Goal: Information Seeking & Learning: Learn about a topic

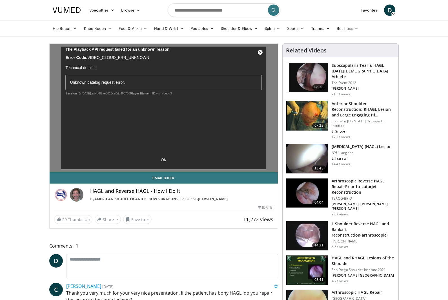
click at [258, 48] on div "10 seconds Tap to unmute" at bounding box center [164, 108] width 228 height 128
click at [254, 56] on div "10 seconds Tap to unmute" at bounding box center [164, 108] width 228 height 128
click at [259, 49] on div "10 seconds Tap to unmute" at bounding box center [164, 108] width 228 height 128
click at [261, 53] on div "10 seconds Tap to unmute" at bounding box center [164, 108] width 228 height 128
click at [260, 50] on div "10 seconds Tap to unmute" at bounding box center [164, 108] width 228 height 128
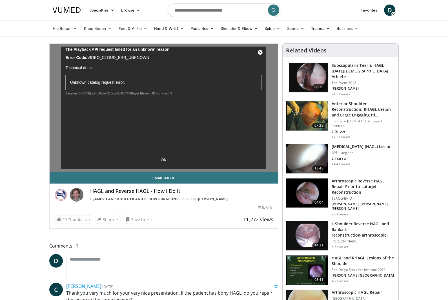
click at [254, 52] on div "10 seconds Tap to unmute" at bounding box center [164, 108] width 228 height 128
click at [259, 44] on div "10 seconds Tap to unmute" at bounding box center [164, 108] width 228 height 128
click at [263, 52] on div "10 seconds Tap to unmute" at bounding box center [164, 108] width 228 height 128
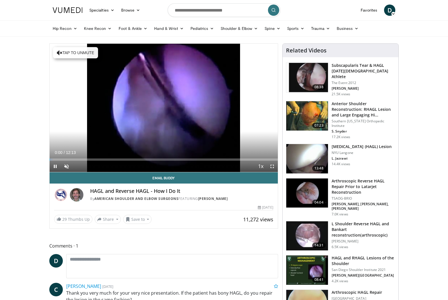
click at [64, 54] on div "10 seconds Tap to unmute" at bounding box center [164, 108] width 228 height 128
click at [154, 130] on div "10 seconds Tap to unmute" at bounding box center [164, 108] width 228 height 128
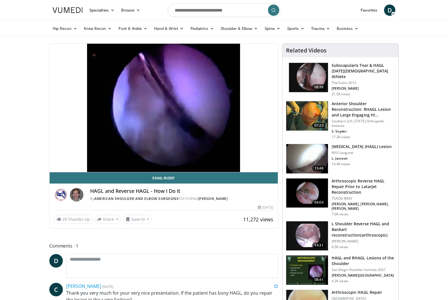
click at [55, 173] on link "Email Buddy" at bounding box center [164, 177] width 228 height 11
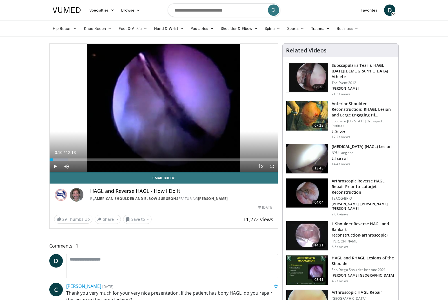
click at [160, 132] on div "10 seconds Tap to unmute" at bounding box center [164, 108] width 228 height 128
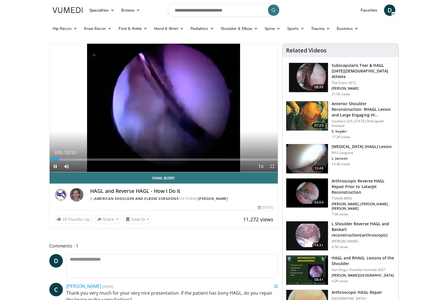
click at [83, 164] on div "Current Time 0:31 / Duration 12:13 Pause Skip Backward Skip Forward Mute Loaded…" at bounding box center [164, 166] width 228 height 11
click at [93, 133] on div "10 seconds Tap to unmute" at bounding box center [164, 108] width 228 height 128
click at [84, 157] on div "Loaded : 10.83%" at bounding box center [164, 157] width 228 height 5
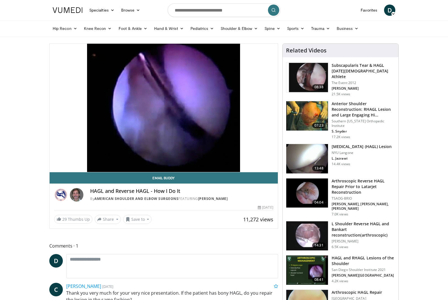
click at [160, 120] on div "10 seconds Tap to unmute" at bounding box center [164, 108] width 228 height 128
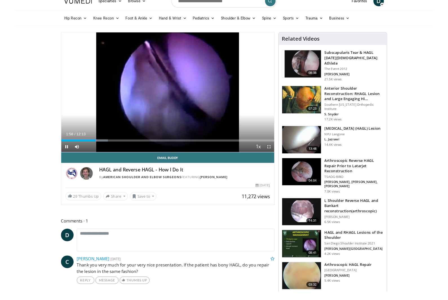
scroll to position [9, 0]
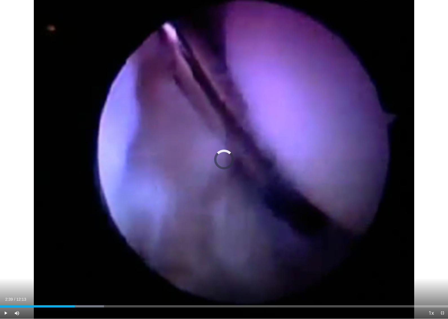
click at [98, 300] on div "Progress Bar" at bounding box center [82, 306] width 43 height 2
click at [127, 300] on div "Current Time 2:43 / Duration 12:13 Pause Skip Backward Skip Forward Mute Loaded…" at bounding box center [224, 313] width 448 height 11
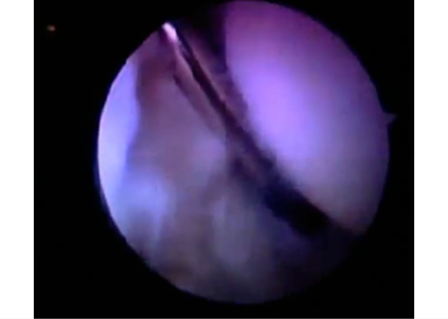
click at [132, 300] on div "Current Time 2:44 / Duration 12:13 Pause Skip Backward Skip Forward Mute Loaded…" at bounding box center [224, 324] width 448 height 11
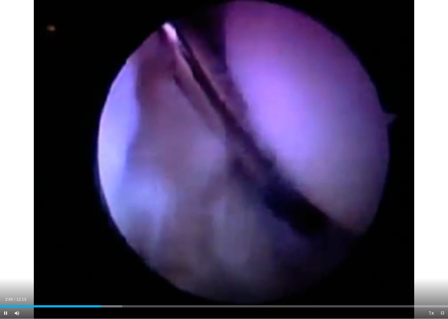
click at [133, 300] on div "Current Time 2:45 / Duration 12:13 Pause Skip Backward Skip Forward Mute Loaded…" at bounding box center [224, 313] width 448 height 11
click at [135, 300] on div "Current Time 2:45 / Duration 12:13 Pause Skip Backward Skip Forward Mute Loaded…" at bounding box center [224, 313] width 448 height 11
click at [136, 297] on div "10 seconds Tap to unmute" at bounding box center [224, 159] width 448 height 319
click at [122, 300] on div "Current Time 2:47 / Duration 12:13 Pause Skip Backward Skip Forward Mute Loaded…" at bounding box center [224, 313] width 448 height 11
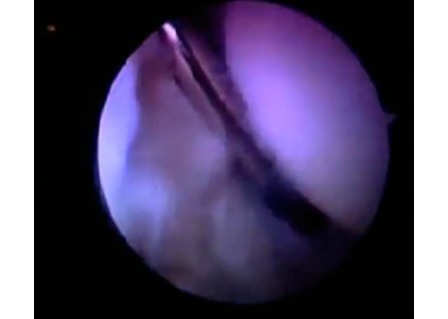
click at [125, 300] on html "Specialties Adult & Family Medicine Allergy, Asthma, Immunology Anesthesiology …" at bounding box center [224, 150] width 448 height 319
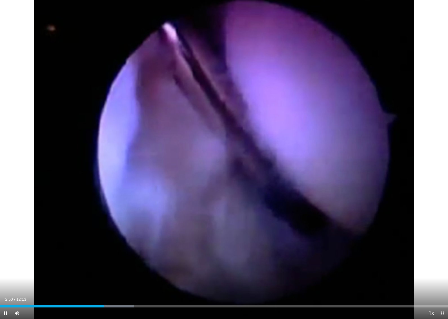
click at [124, 300] on div "Current Time 2:50 / Duration 12:13 Pause Skip Backward Skip Forward Mute Loaded…" at bounding box center [224, 313] width 448 height 11
click at [125, 300] on div "Current Time 2:50 / Duration 12:13 Pause Skip Backward Skip Forward Mute Loaded…" at bounding box center [224, 313] width 448 height 11
click at [124, 300] on div "Current Time 2:51 / Duration 12:13 Pause Skip Backward Skip Forward Mute Loaded…" at bounding box center [224, 313] width 448 height 11
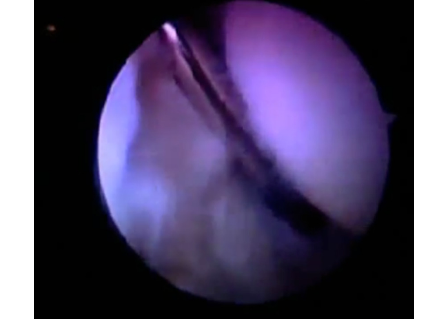
click at [122, 300] on div "Current Time 2:52 / Duration 12:13 Pause Skip Backward Skip Forward Mute Loaded…" at bounding box center [224, 324] width 448 height 11
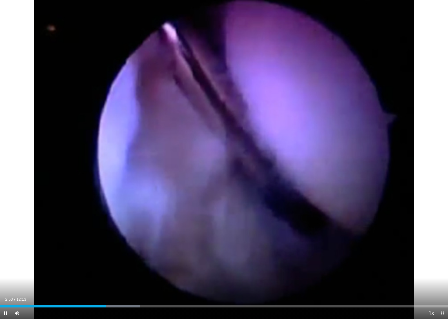
click at [130, 288] on div "10 seconds Tap to unmute" at bounding box center [224, 159] width 448 height 319
click at [131, 300] on div "Current Time 2:53 / Duration 12:13 Pause Skip Backward Skip Forward Mute Loaded…" at bounding box center [224, 313] width 448 height 11
click at [129, 300] on div "Current Time 2:55 / Duration 12:13 Pause Skip Backward Skip Forward Mute Loaded…" at bounding box center [224, 313] width 448 height 11
click at [133, 300] on div "Current Time 2:56 / Duration 12:13 Pause Skip Backward Skip Forward Mute Loaded…" at bounding box center [224, 313] width 448 height 11
click at [133, 300] on div "Progress Bar" at bounding box center [113, 306] width 54 height 2
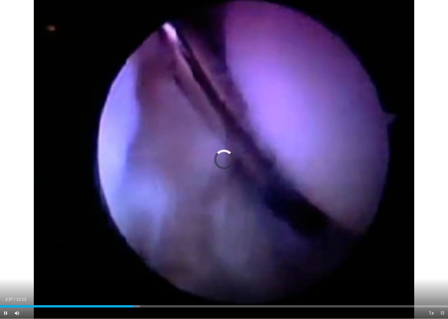
click at [134, 300] on div "Current Time 3:37 / Duration 12:13 Pause Skip Backward Skip Forward Mute Loaded…" at bounding box center [224, 313] width 448 height 11
click at [63, 123] on div "10 seconds Tap to unmute" at bounding box center [224, 159] width 448 height 319
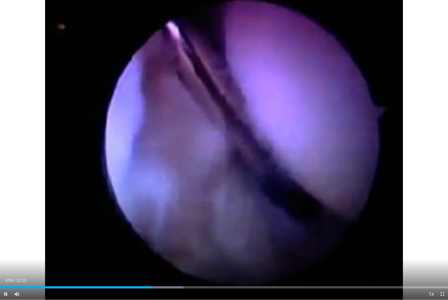
scroll to position [13, 0]
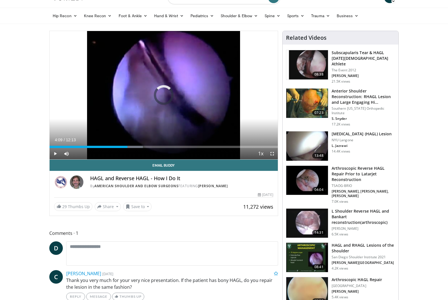
click at [131, 146] on div "Progress Bar" at bounding box center [130, 147] width 25 height 2
click at [118, 106] on div "10 seconds Tap to unmute" at bounding box center [164, 95] width 228 height 128
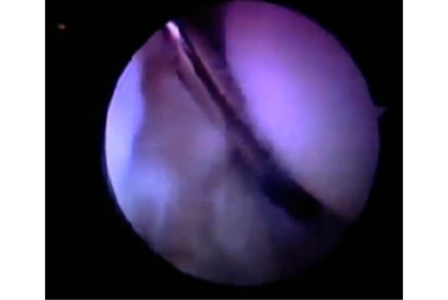
scroll to position [111, 0]
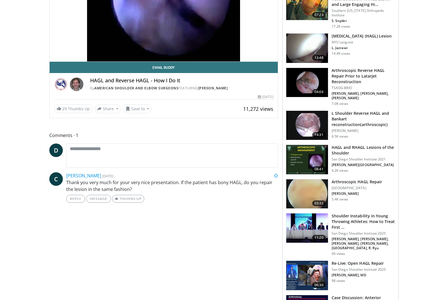
click at [299, 186] on img at bounding box center [307, 193] width 42 height 29
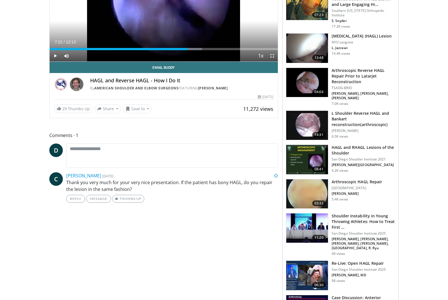
scroll to position [131, 0]
